Goal: Task Accomplishment & Management: Manage account settings

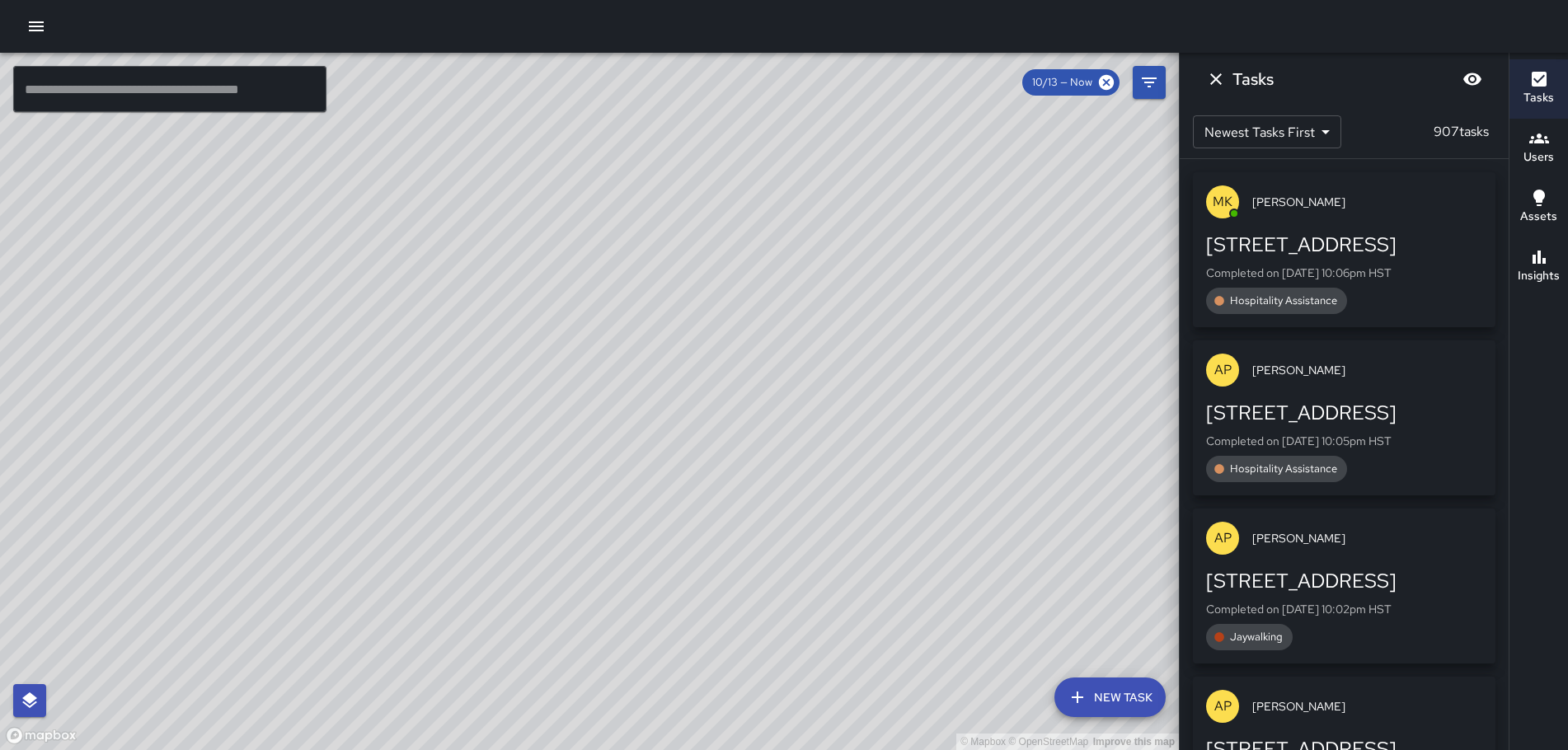
scroll to position [4337, 0]
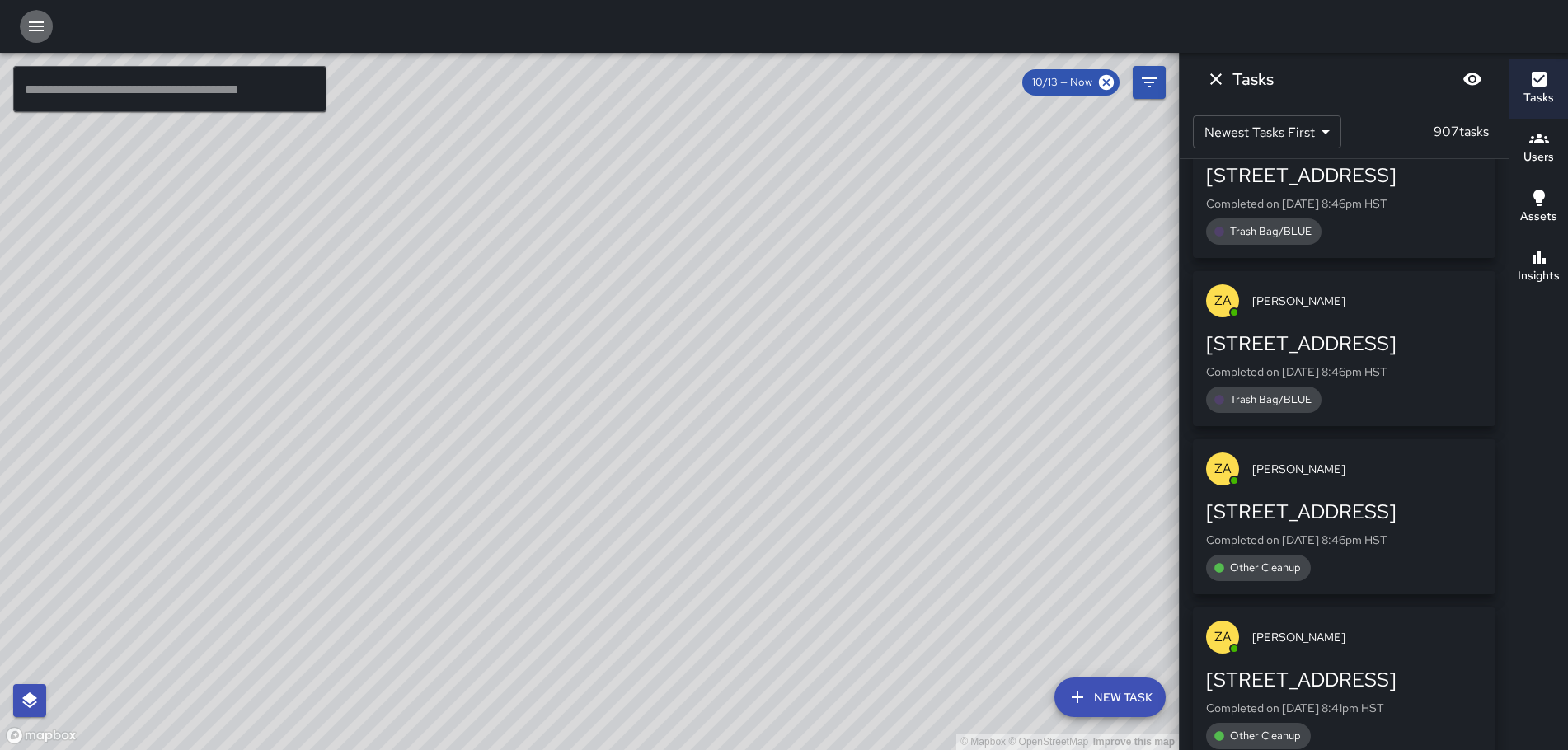
click at [34, 32] on icon "button" at bounding box center [37, 27] width 15 height 10
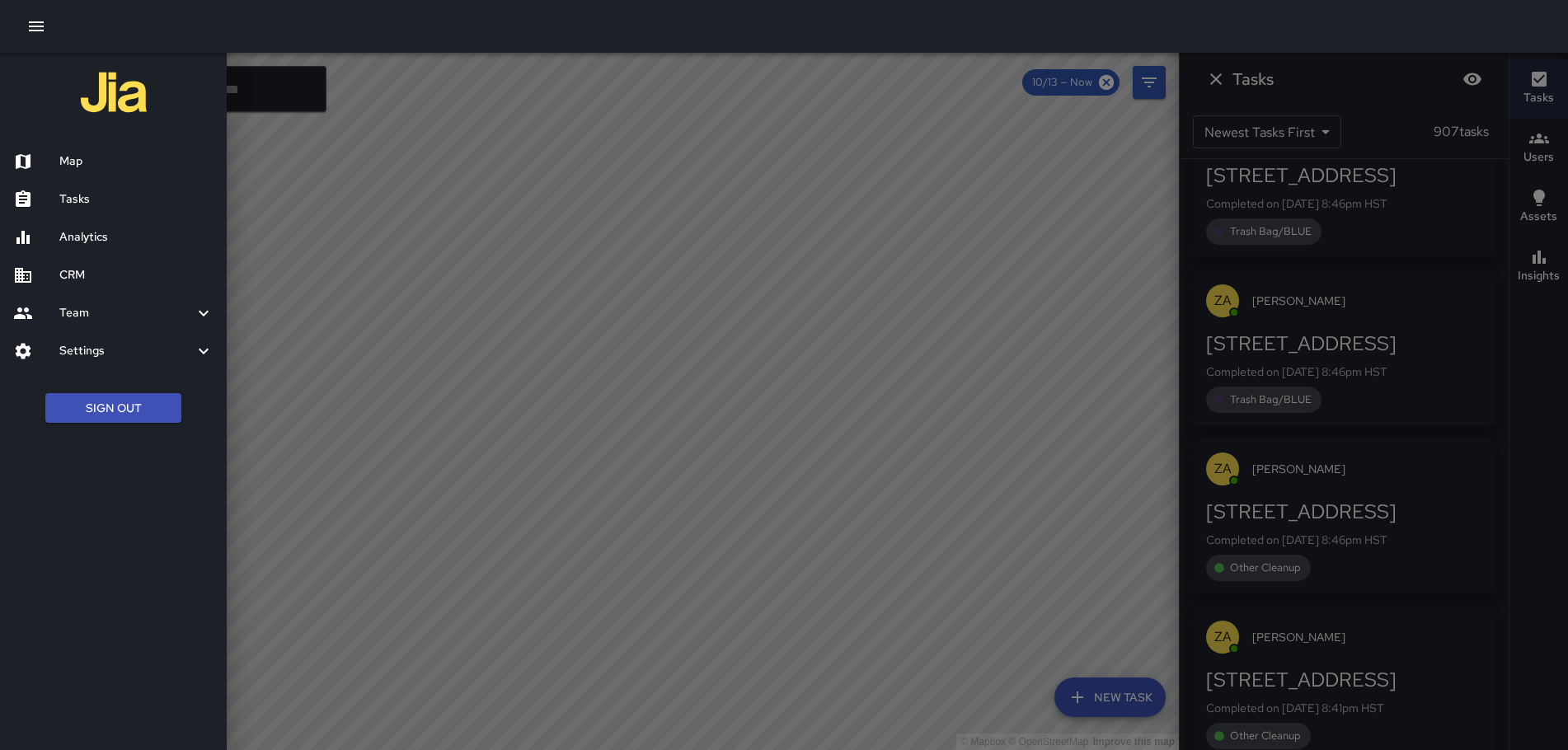
click at [108, 390] on ul "Sign Out" at bounding box center [113, 409] width 227 height 63
click at [125, 405] on button "Sign Out" at bounding box center [113, 408] width 136 height 31
